Goal: Navigation & Orientation: Go to known website

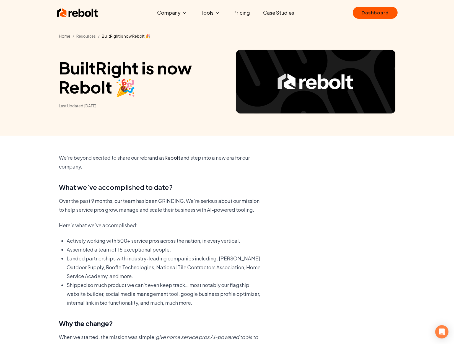
click at [65, 35] on link "Home" at bounding box center [64, 35] width 11 height 5
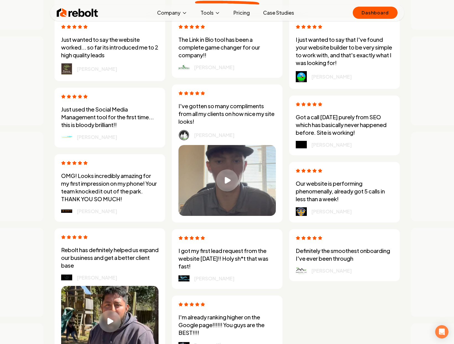
scroll to position [2668, 0]
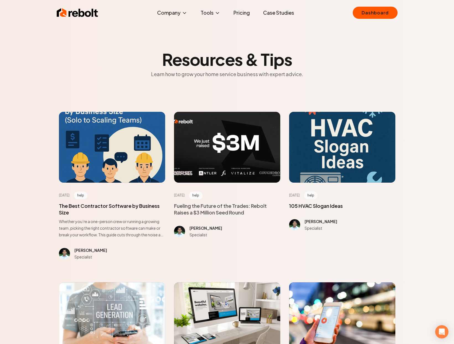
click at [219, 212] on span at bounding box center [227, 208] width 106 height 13
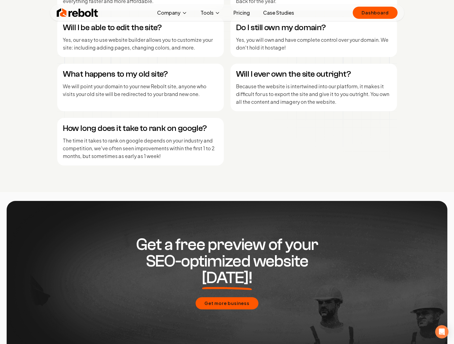
scroll to position [2667, 0]
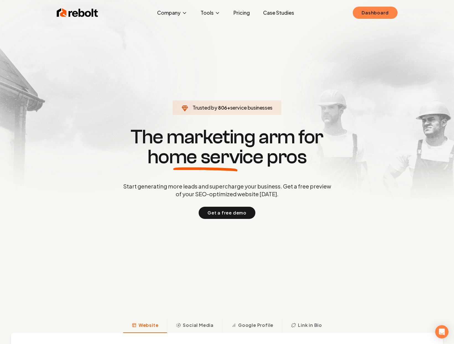
click at [384, 13] on link "Dashboard" at bounding box center [375, 13] width 45 height 12
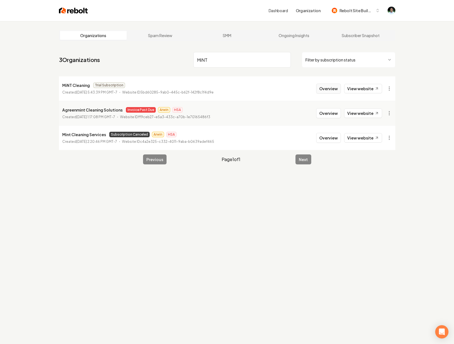
type input "MiNT"
click at [333, 88] on button "Overview" at bounding box center [328, 89] width 25 height 10
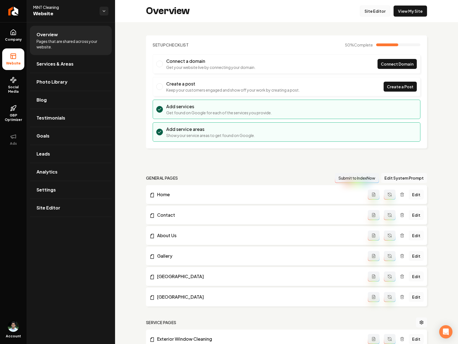
click at [369, 15] on link "Site Editor" at bounding box center [375, 11] width 30 height 11
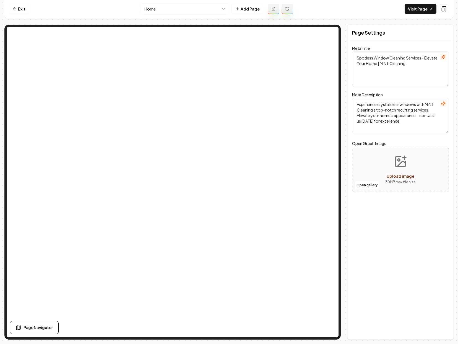
click at [417, 33] on div "Page Settings" at bounding box center [401, 32] width 106 height 15
click at [422, 9] on link "Visit Page" at bounding box center [421, 9] width 32 height 10
click at [412, 10] on link "Visit Page" at bounding box center [421, 9] width 32 height 10
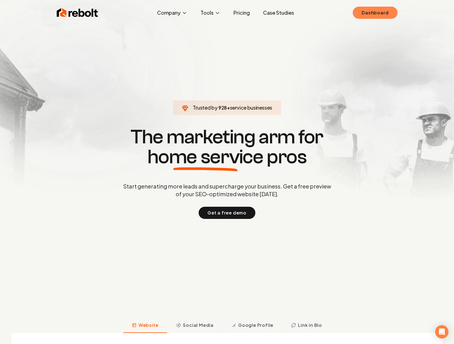
click at [366, 17] on link "Dashboard" at bounding box center [375, 13] width 45 height 12
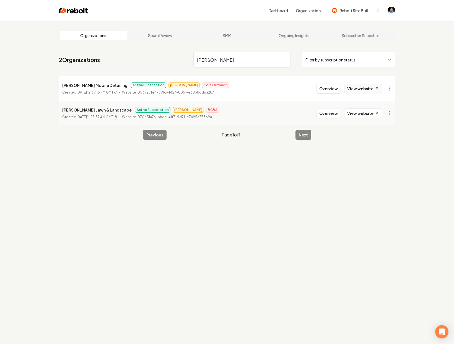
click at [372, 89] on link "View website" at bounding box center [363, 88] width 38 height 9
click at [214, 61] on input "Holmes" at bounding box center [241, 59] width 97 height 15
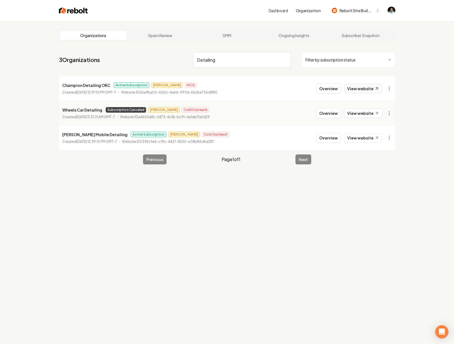
type input "Detailing"
click at [368, 90] on link "View website" at bounding box center [363, 88] width 38 height 9
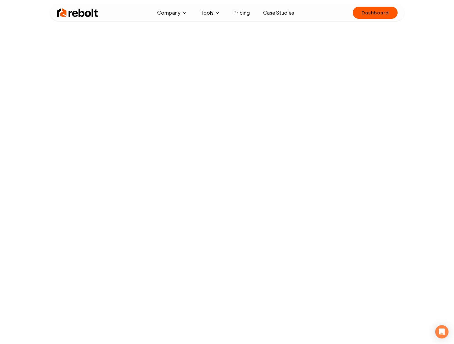
scroll to position [27, 0]
